Goal: Find specific page/section: Find specific page/section

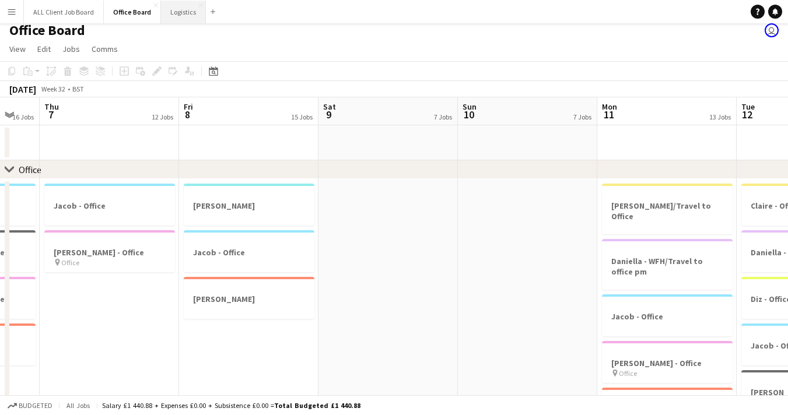
click at [173, 9] on button "Logistics Close" at bounding box center [183, 12] width 45 height 23
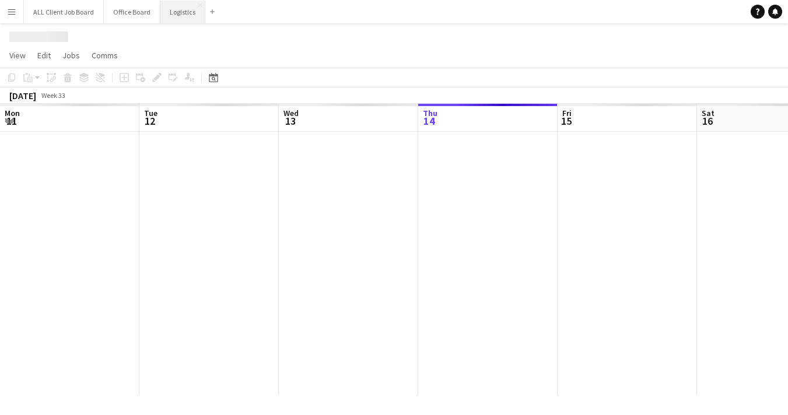
scroll to position [0, 279]
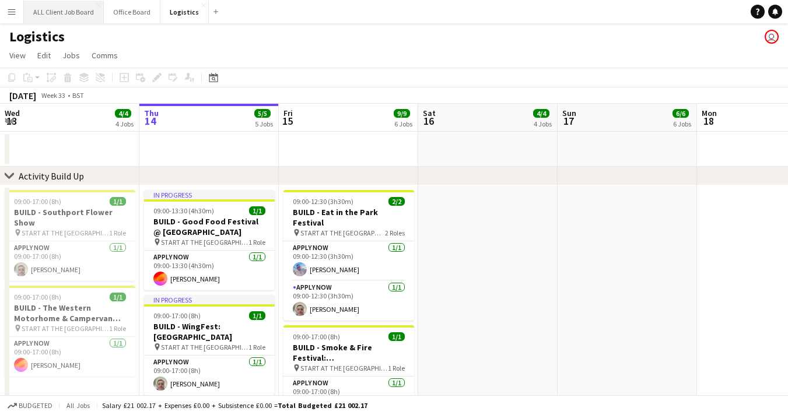
click at [75, 5] on button "ALL Client Job Board Close" at bounding box center [64, 12] width 80 height 23
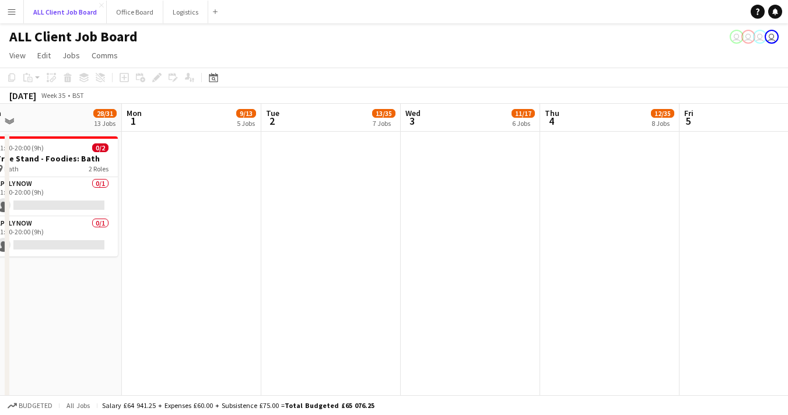
scroll to position [0, 438]
